Goal: Transaction & Acquisition: Purchase product/service

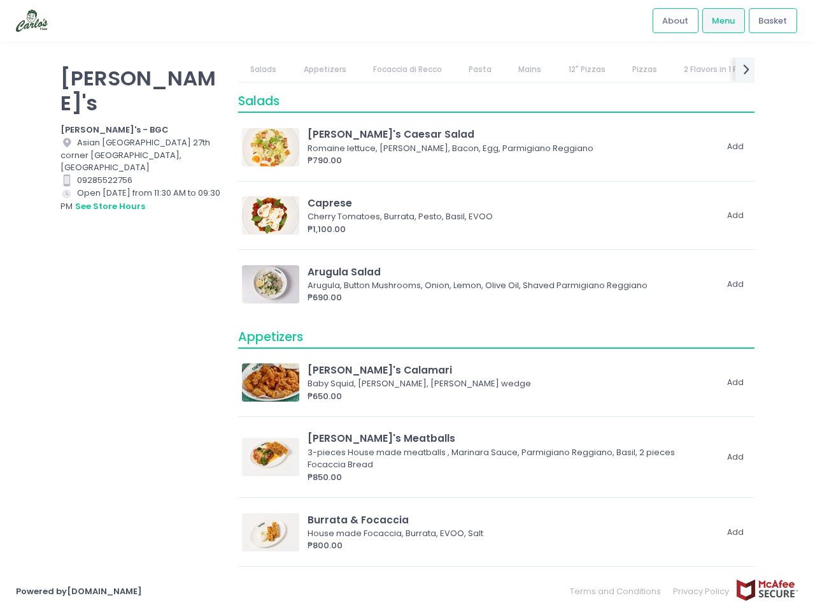
click at [773, 20] on span "Basket" at bounding box center [773, 21] width 29 height 13
click at [264, 69] on link "Salads" at bounding box center [263, 69] width 51 height 24
click at [324, 69] on link "Appetizers" at bounding box center [325, 69] width 68 height 24
click at [406, 69] on link "Focaccia di Recco" at bounding box center [408, 69] width 94 height 24
click at [478, 69] on link "Pasta" at bounding box center [481, 69] width 48 height 24
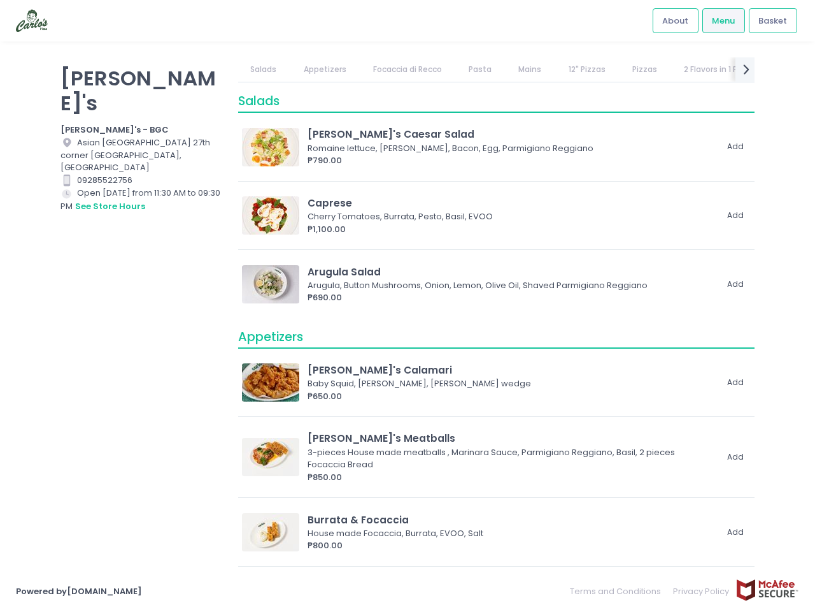
click at [528, 69] on link "Mains" at bounding box center [530, 69] width 48 height 24
click at [584, 69] on link "12" Pizzas" at bounding box center [587, 69] width 62 height 24
click at [640, 69] on link "Pizzas" at bounding box center [645, 69] width 50 height 24
click at [712, 69] on link "2 Flavors in 1 Pizza" at bounding box center [719, 69] width 94 height 24
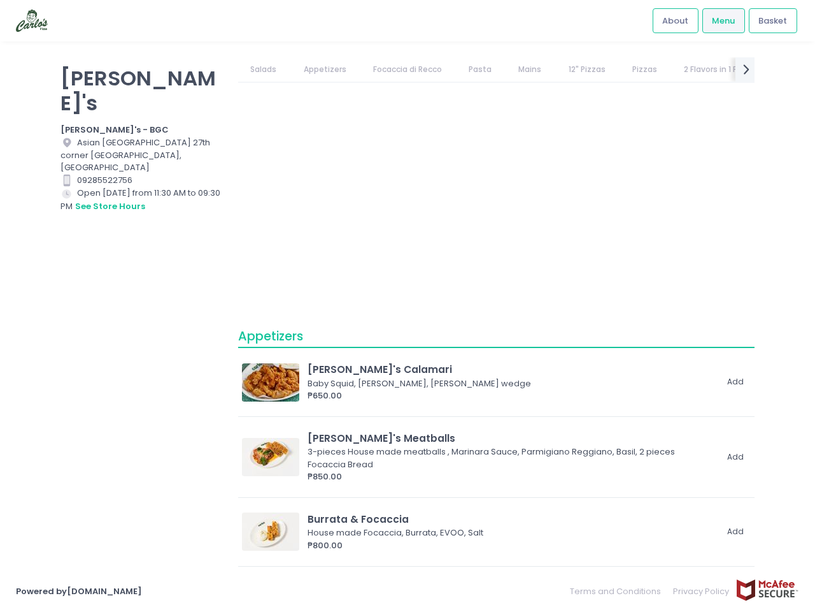
scroll to position [1526, 0]
